Goal: Transaction & Acquisition: Obtain resource

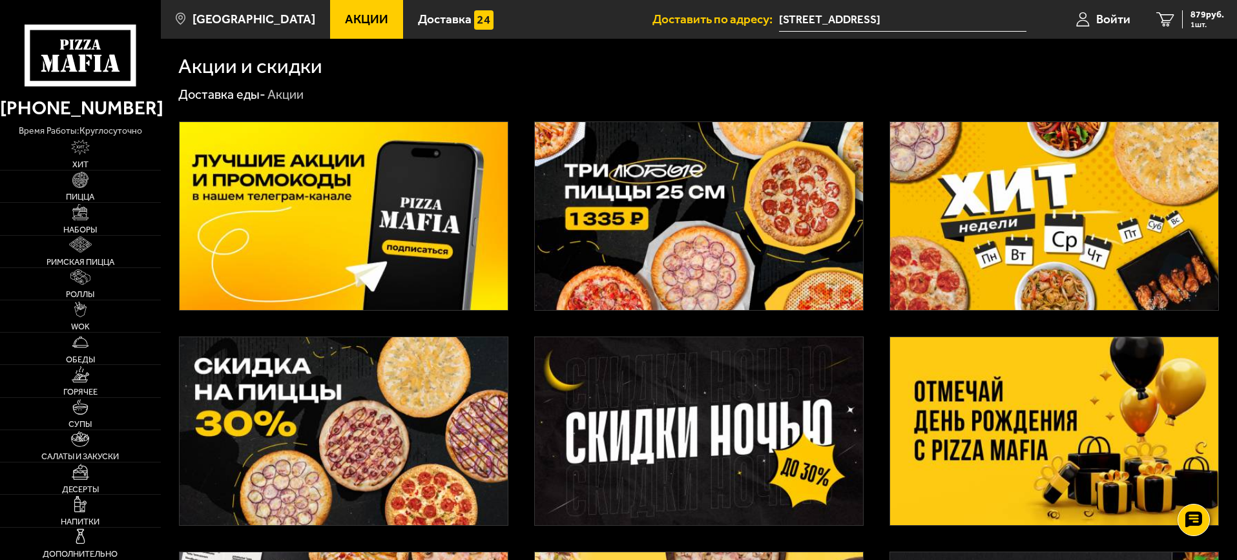
click at [345, 14] on span "Акции" at bounding box center [366, 19] width 43 height 12
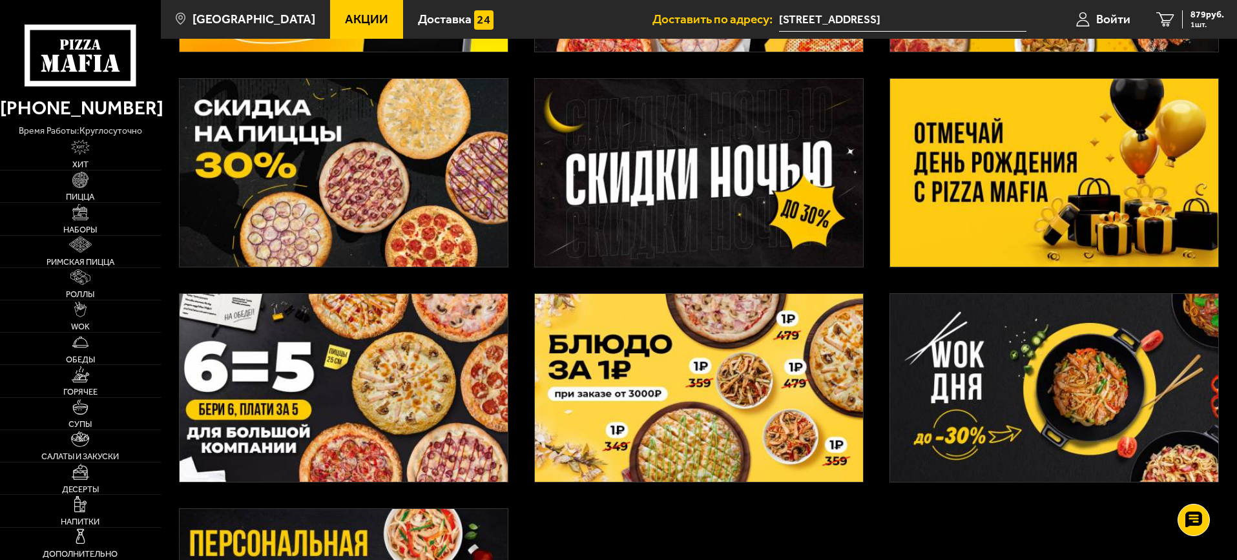
click at [983, 209] on img at bounding box center [1054, 173] width 328 height 188
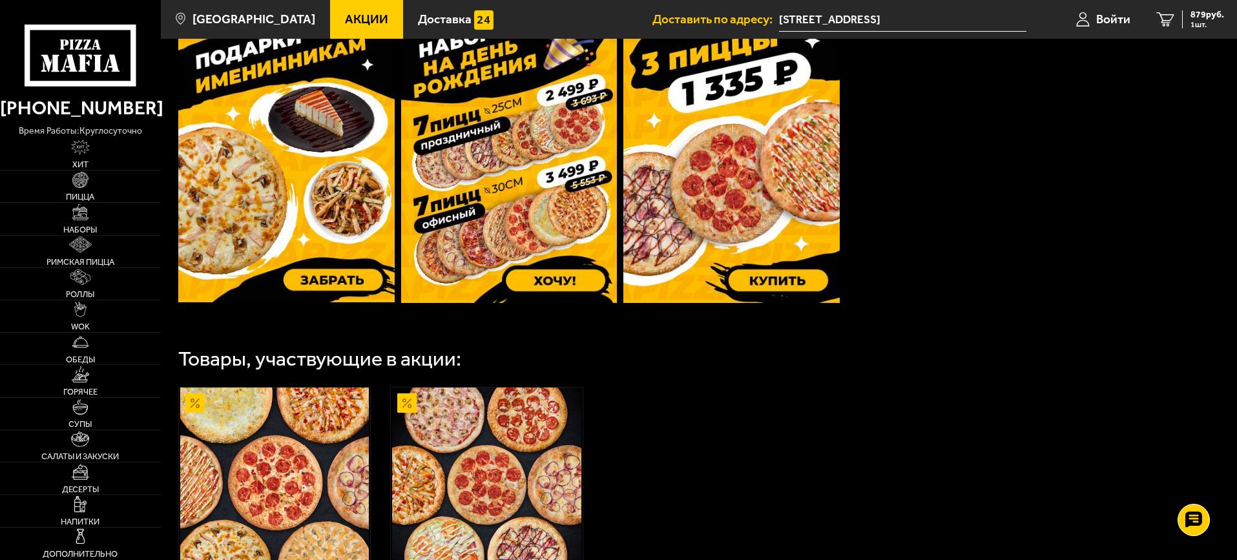
scroll to position [352, 0]
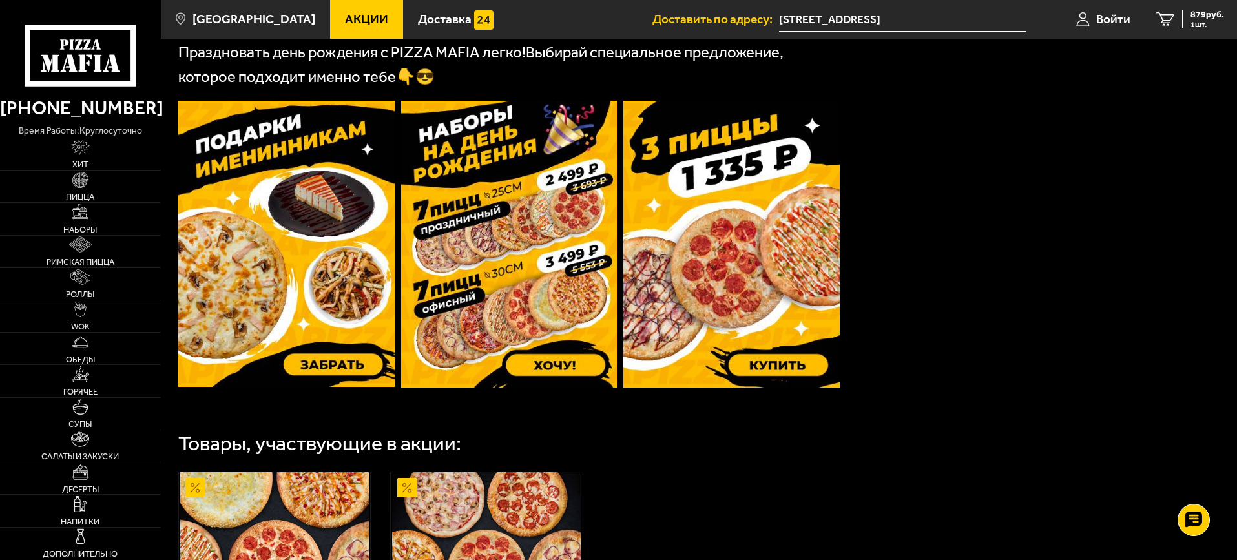
click at [307, 287] on img at bounding box center [286, 244] width 216 height 286
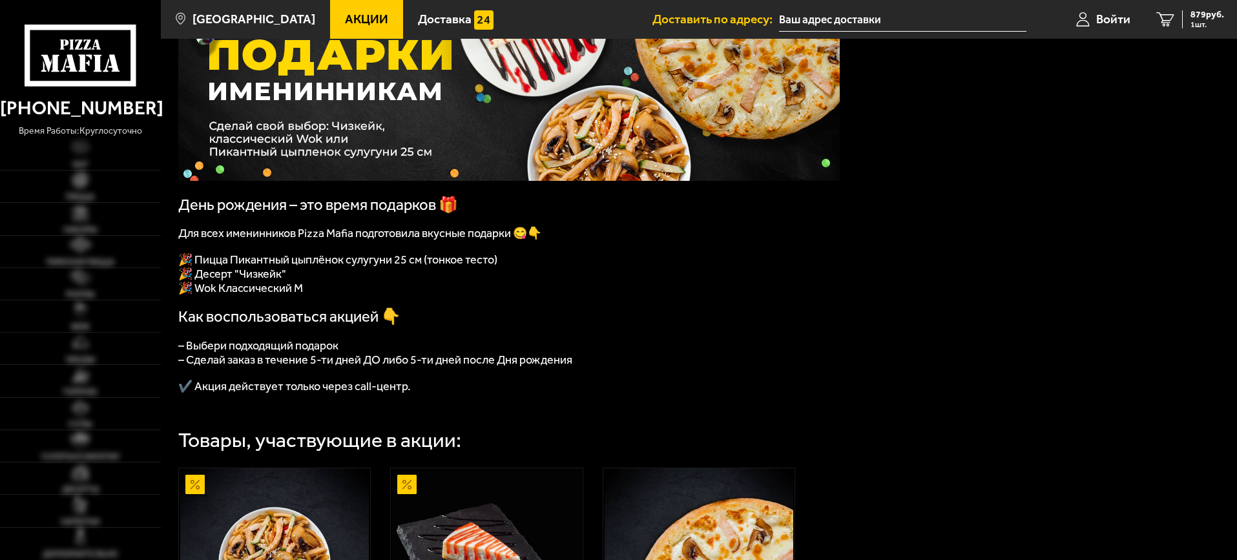
scroll to position [129, 0]
type input "[STREET_ADDRESS]"
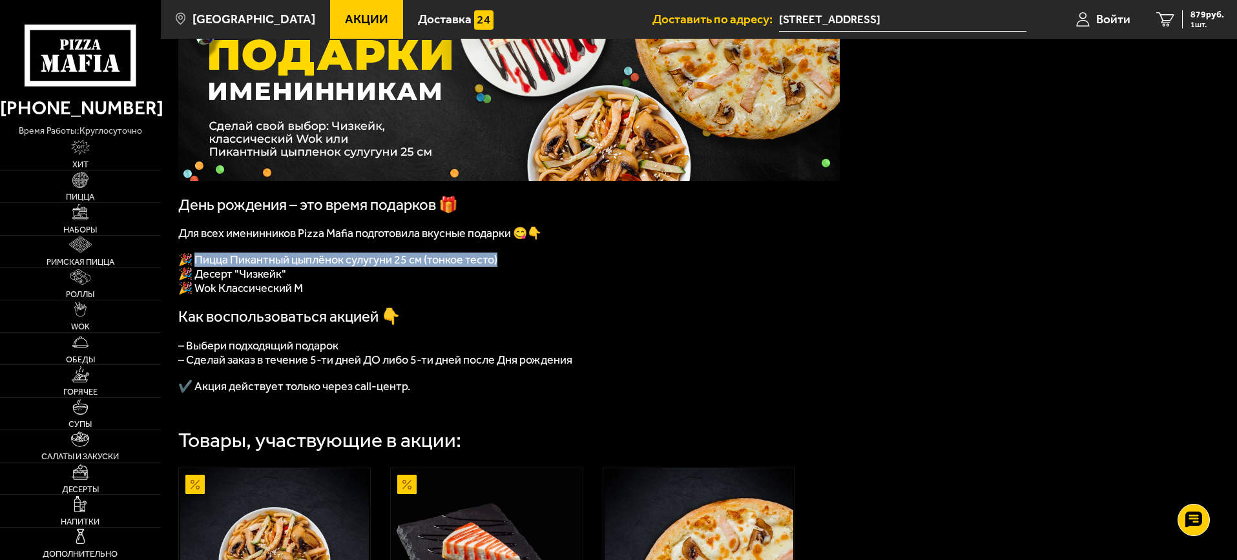
drag, startPoint x: 198, startPoint y: 262, endPoint x: 519, endPoint y: 262, distance: 321.1
click at [519, 262] on p "🎉 Пицца Пикантный цыплёнок сулугуни 25 см (тонкое тесто)" at bounding box center [509, 260] width 662 height 14
copy span "ицца Пикантный цыплёнок сулугуни 25 см (тонкое тесто)"
